Goal: Find specific page/section: Find specific page/section

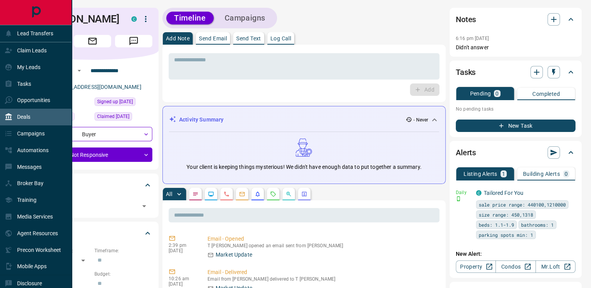
click at [29, 118] on p "Deals" at bounding box center [23, 117] width 13 height 6
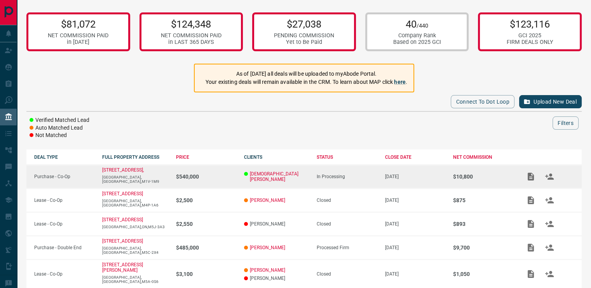
scroll to position [158, 0]
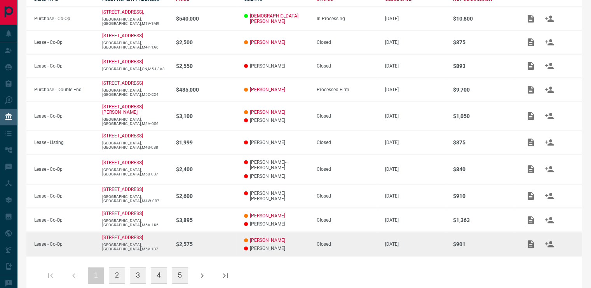
click at [185, 241] on p "$2,575" at bounding box center [206, 244] width 60 height 6
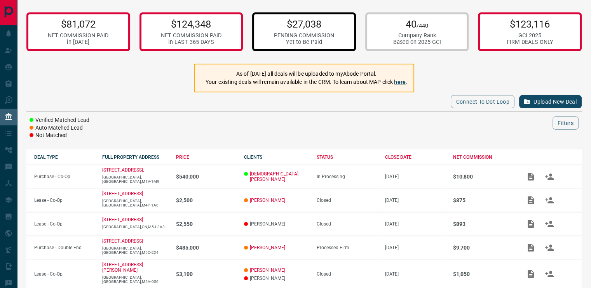
click at [306, 39] on div "Yet to Be Paid" at bounding box center [304, 42] width 60 height 7
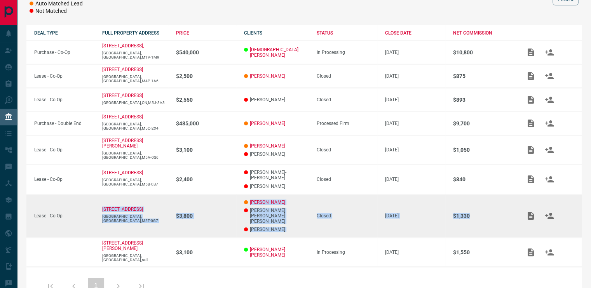
drag, startPoint x: 480, startPoint y: 204, endPoint x: 101, endPoint y: 196, distance: 379.2
click at [101, 196] on tr "Lease - Co-Op [STREET_ADDRESS] $3,800 [PERSON_NAME] [PERSON_NAME] [PERSON_NAME]…" at bounding box center [304, 216] width 556 height 44
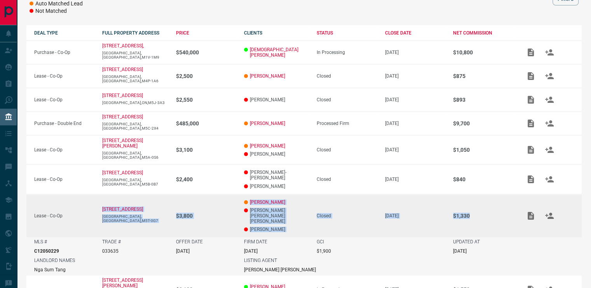
copy tr "[STREET_ADDRESS] $3,800 [PERSON_NAME] [PERSON_NAME] [PERSON_NAME] [PERSON_NAME]…"
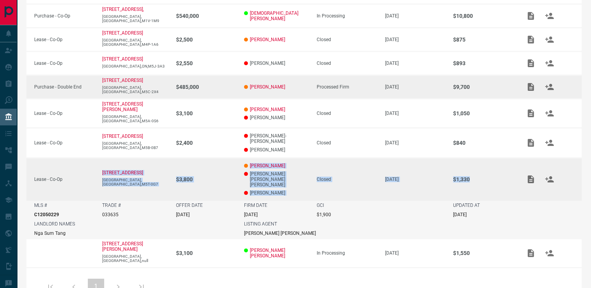
scroll to position [161, 0]
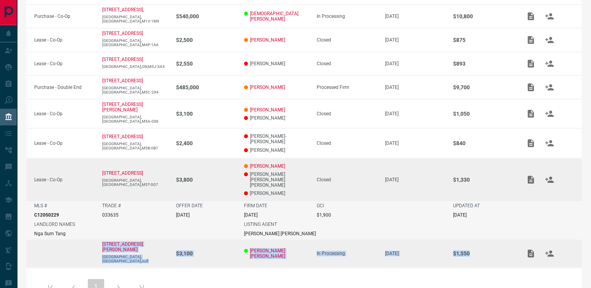
drag, startPoint x: 476, startPoint y: 231, endPoint x: 99, endPoint y: 225, distance: 376.4
click at [99, 239] on tr "[STREET_ADDRESS][PERSON_NAME],null $3,100 [PERSON_NAME] [PERSON_NAME] In Proces…" at bounding box center [304, 253] width 556 height 29
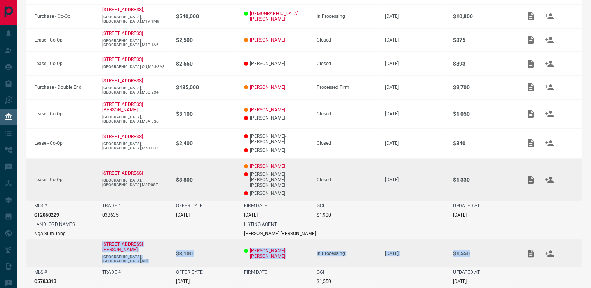
copy tr "[STREET_ADDRESS][PERSON_NAME],null $3,100 [PERSON_NAME] [PERSON_NAME] In Proces…"
